Goal: Understand process/instructions: Learn how to perform a task or action

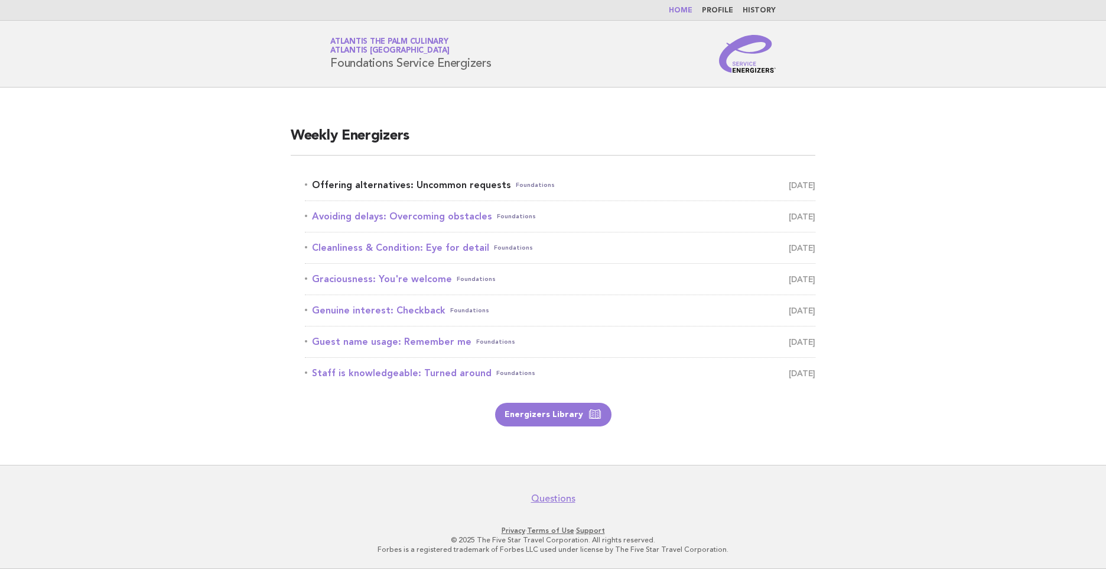
click at [406, 183] on link "Offering alternatives: Uncommon requests Foundations October 4" at bounding box center [560, 185] width 511 height 17
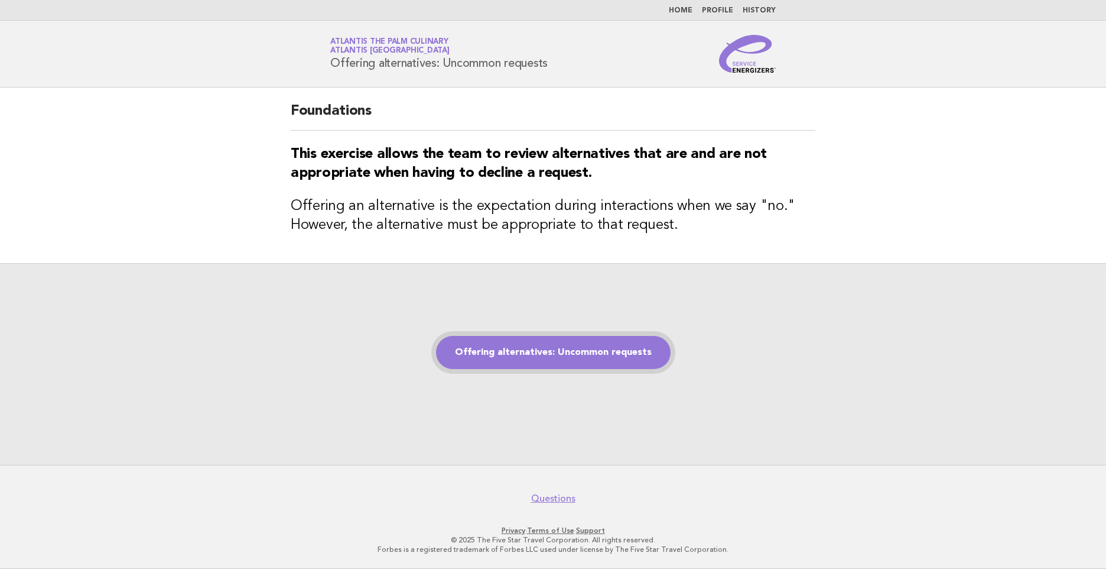
click at [537, 346] on link "Offering alternatives: Uncommon requests" at bounding box center [553, 352] width 235 height 33
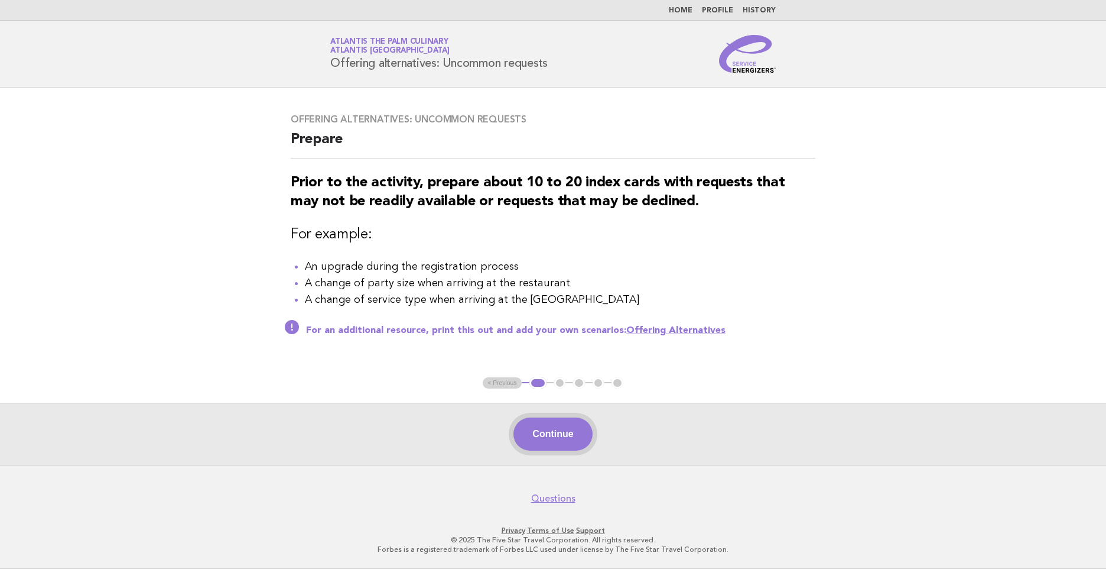
click at [562, 430] on button "Continue" at bounding box center [553, 433] width 79 height 33
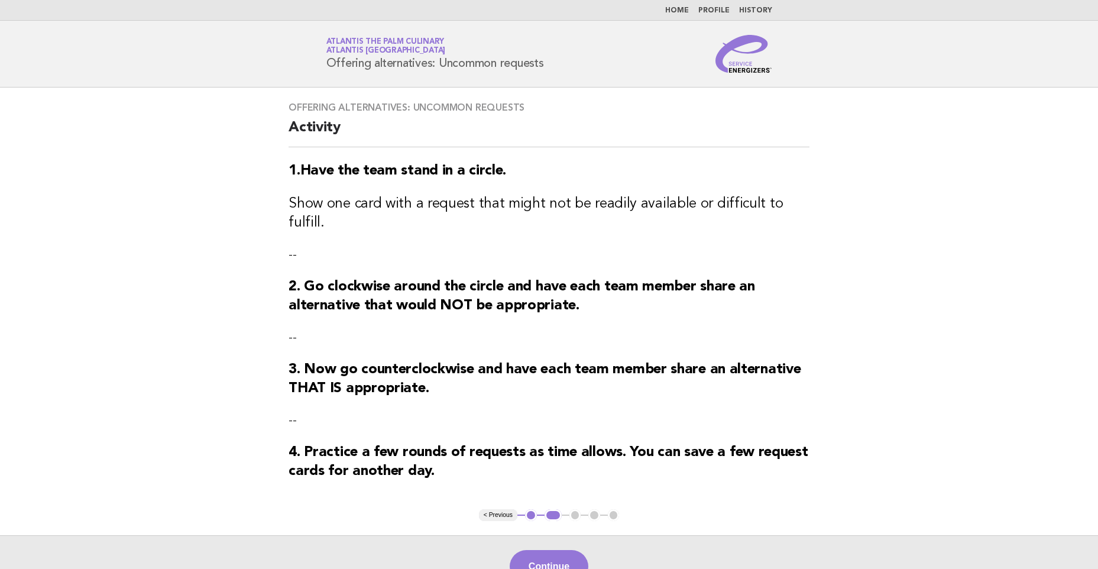
click at [559, 445] on strong "4. Practice a few rounds of requests as time allows. You can save a few request…" at bounding box center [547, 461] width 519 height 33
click at [547, 550] on button "Continue" at bounding box center [549, 566] width 79 height 33
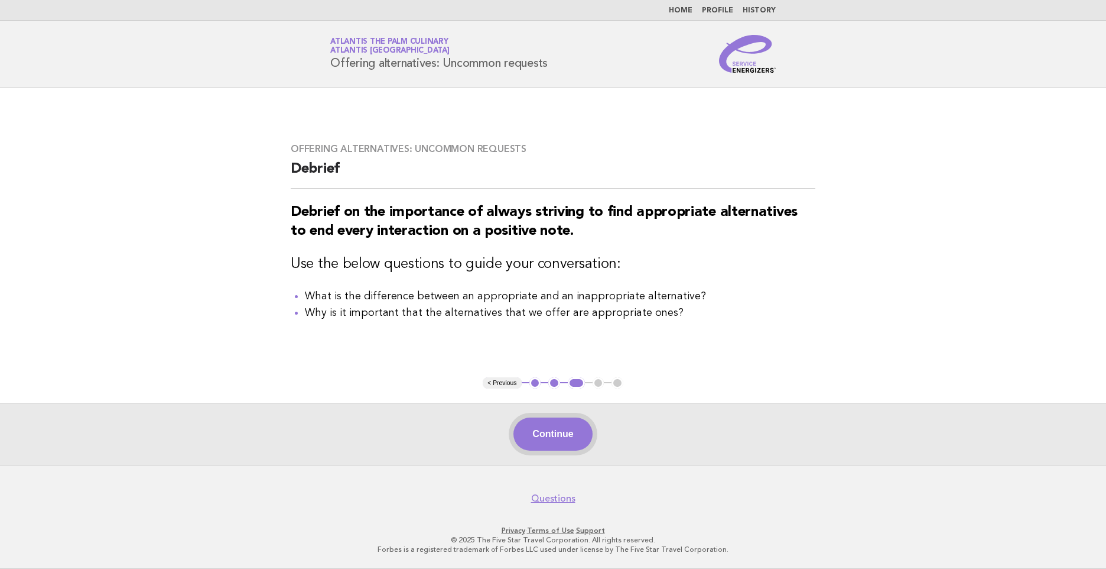
click at [566, 430] on button "Continue" at bounding box center [553, 433] width 79 height 33
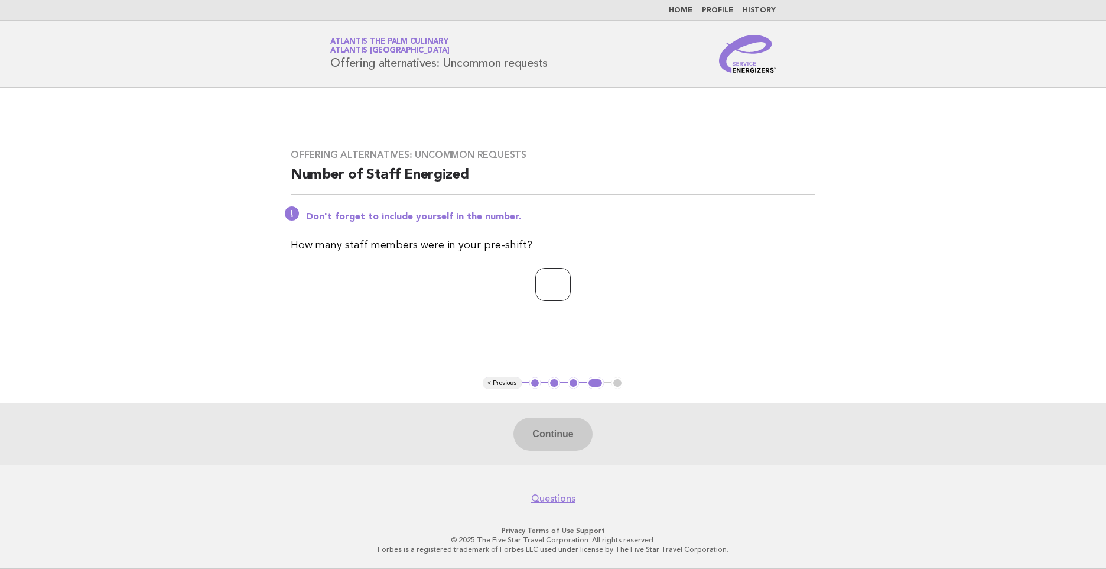
click at [552, 280] on input "number" at bounding box center [553, 284] width 35 height 33
type input "**"
click at [547, 446] on button "Continue" at bounding box center [553, 433] width 79 height 33
